Goal: Task Accomplishment & Management: Use online tool/utility

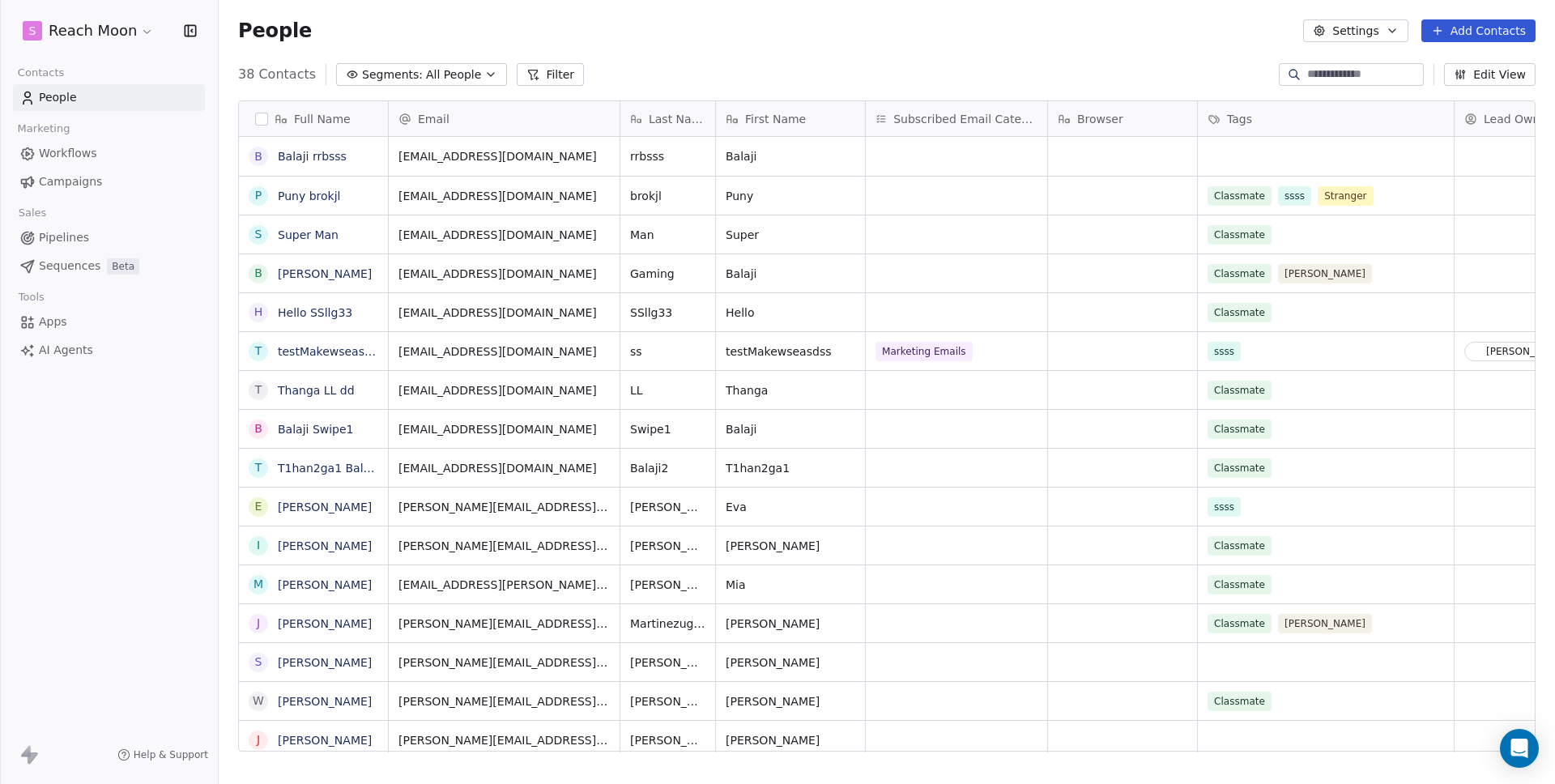
scroll to position [677, 1324]
click at [644, 104] on div "Last Name" at bounding box center [668, 118] width 95 height 35
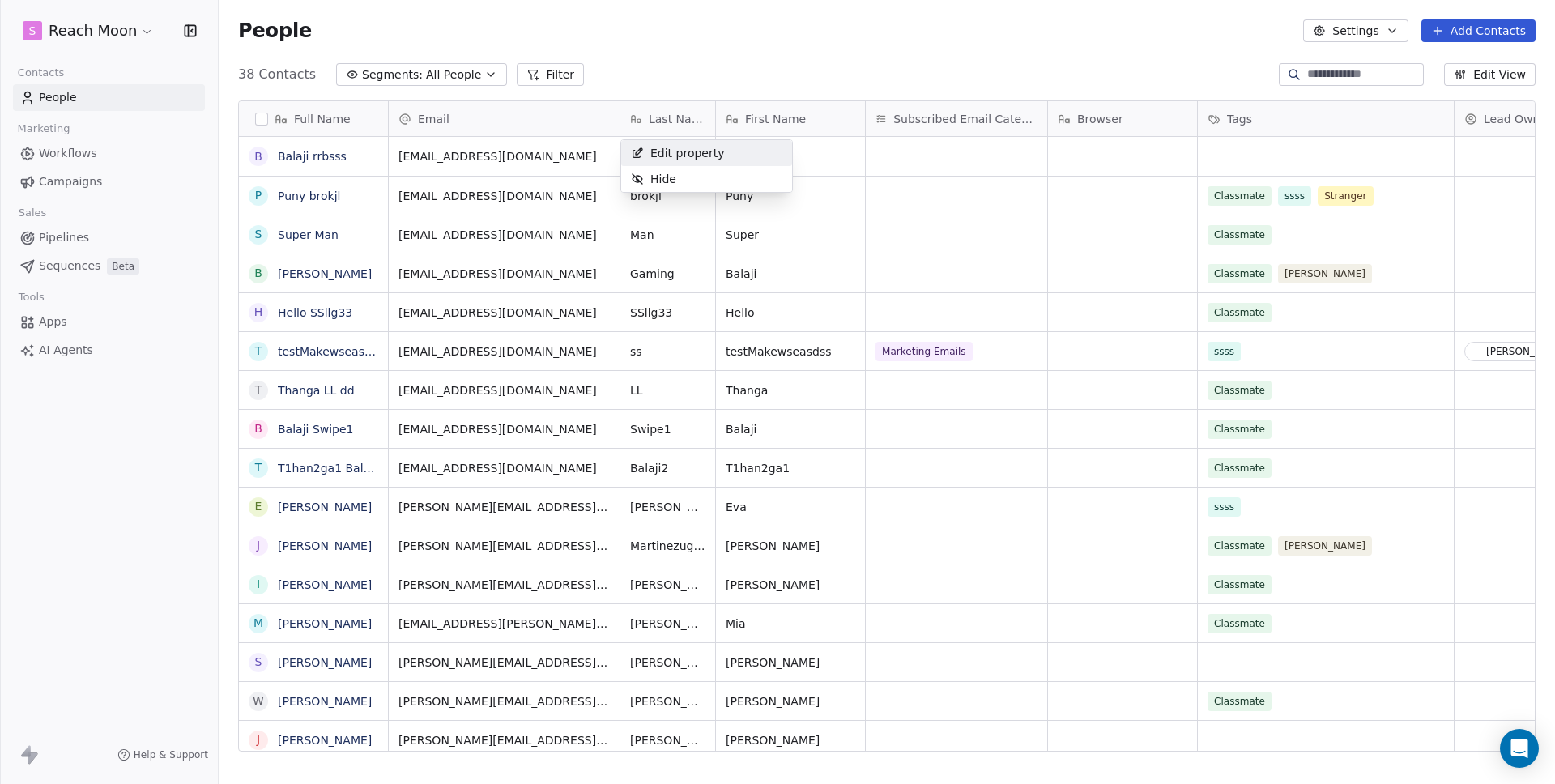
click at [743, 31] on html "S Reach Moon Contacts People Marketing Workflows Campaigns Sales Pipelines Sequ…" at bounding box center [777, 392] width 1555 height 784
click at [63, 330] on link "Apps" at bounding box center [109, 322] width 192 height 27
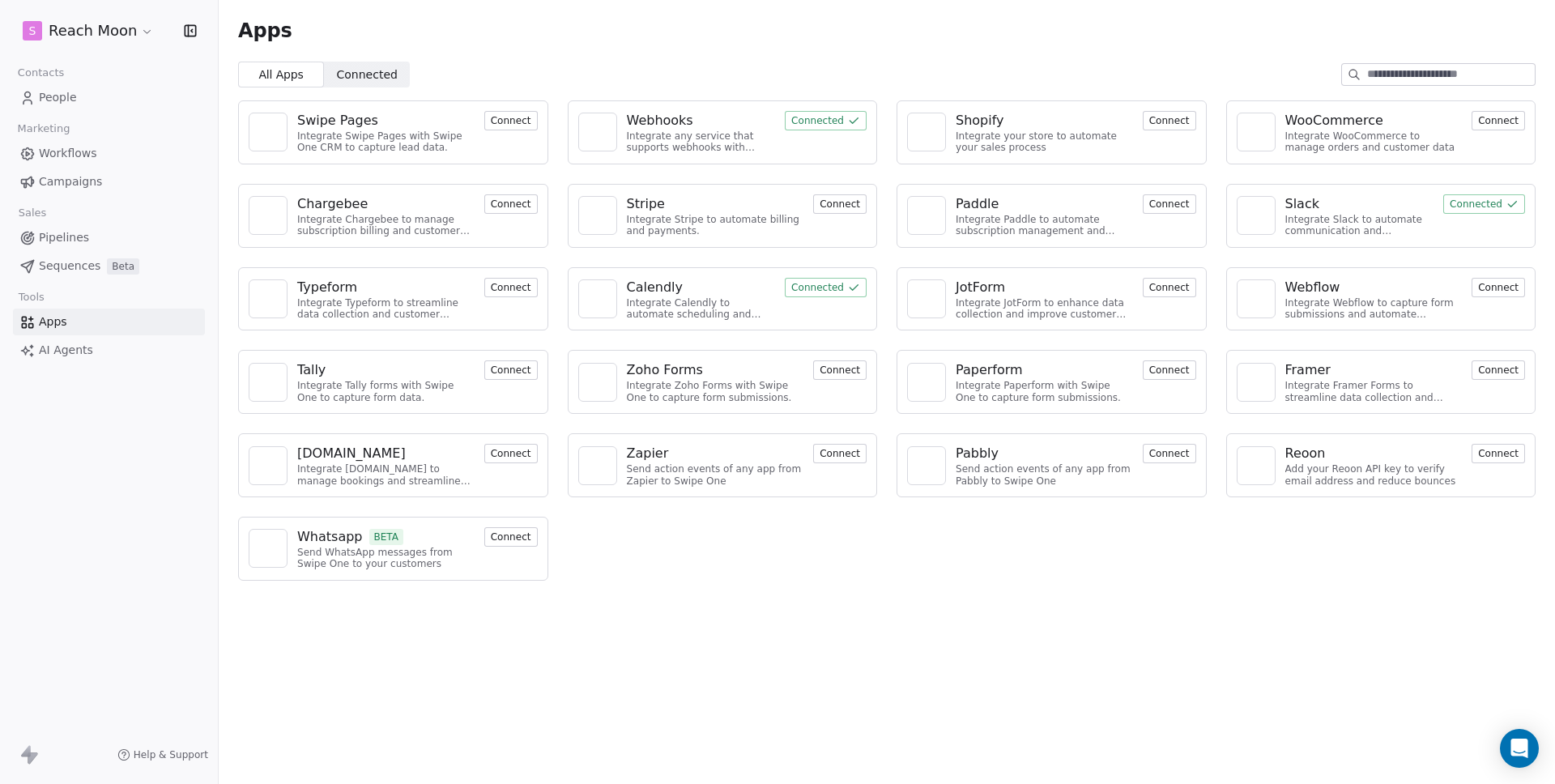
click at [514, 543] on button "Connect" at bounding box center [511, 537] width 54 height 20
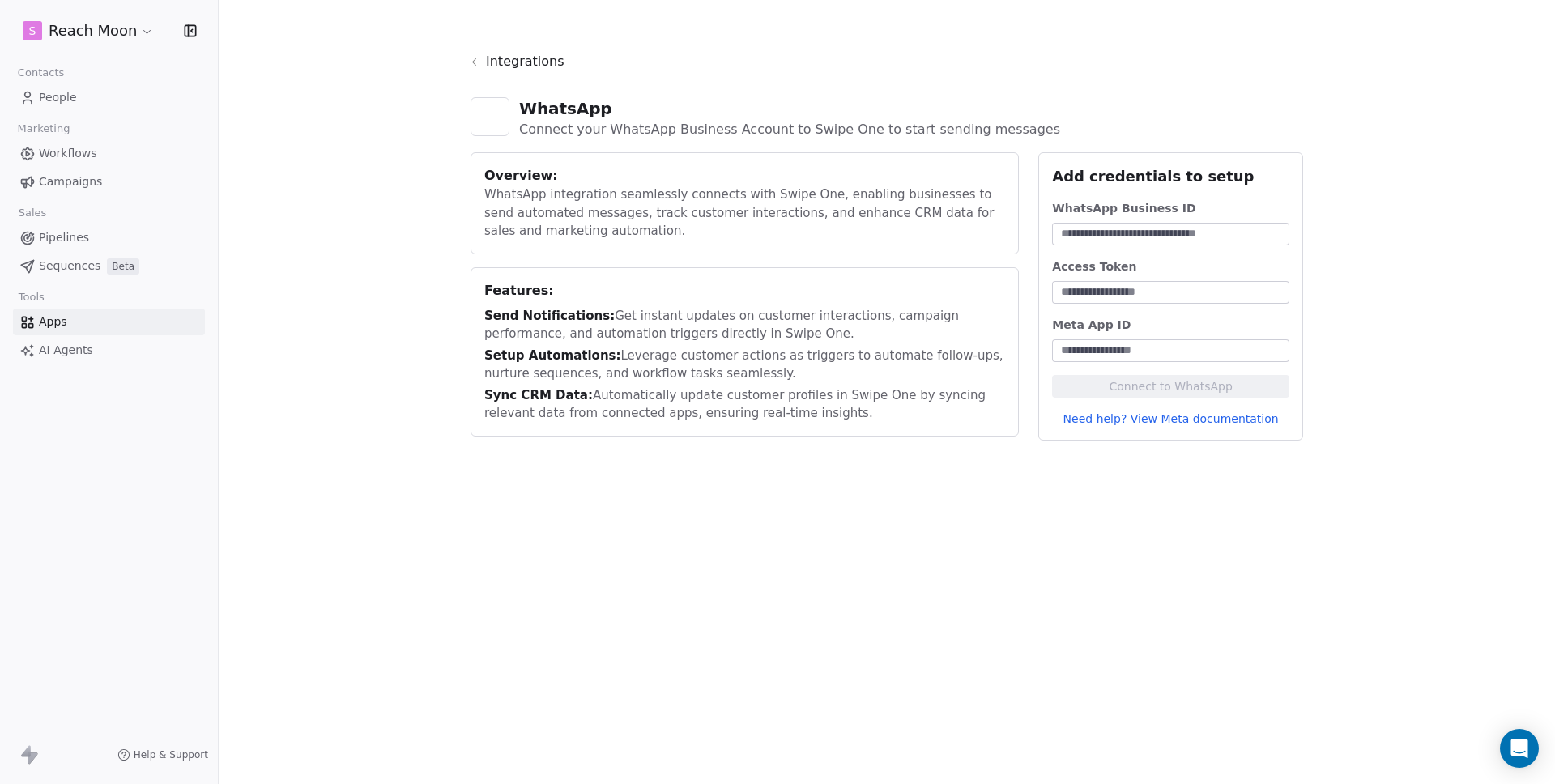
click at [514, 541] on div "Integrations WhatsApp Connect your WhatsApp Business Account to Swipe One to st…" at bounding box center [887, 392] width 1336 height 784
